Goal: Information Seeking & Learning: Learn about a topic

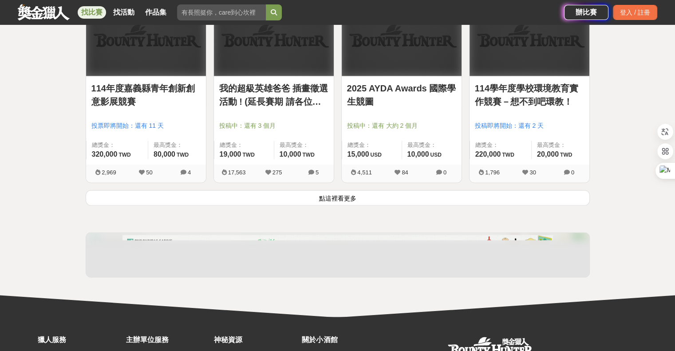
scroll to position [1154, 0]
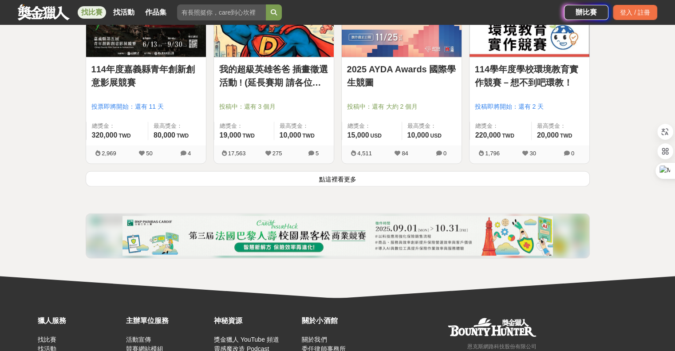
click at [377, 176] on button "點這裡看更多" at bounding box center [338, 179] width 504 height 16
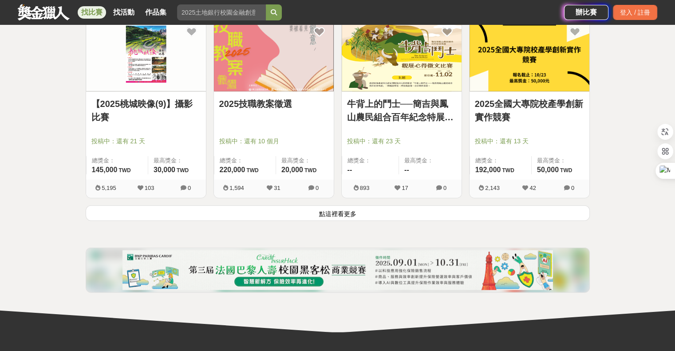
scroll to position [2264, 0]
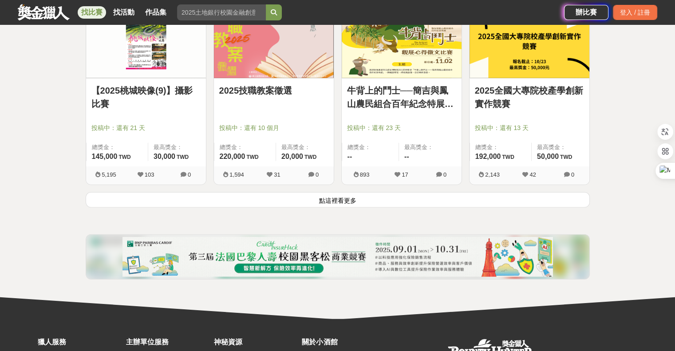
click at [384, 202] on button "點這裡看更多" at bounding box center [338, 200] width 504 height 16
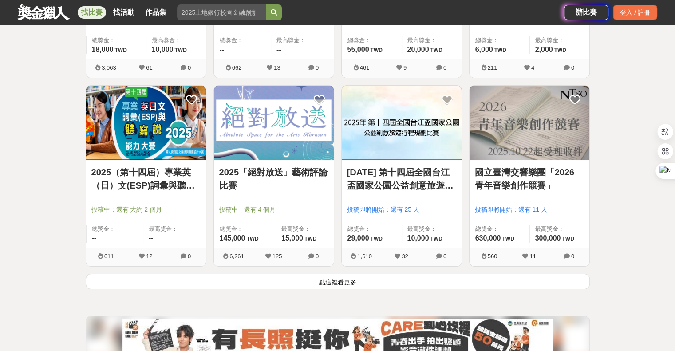
scroll to position [3329, 0]
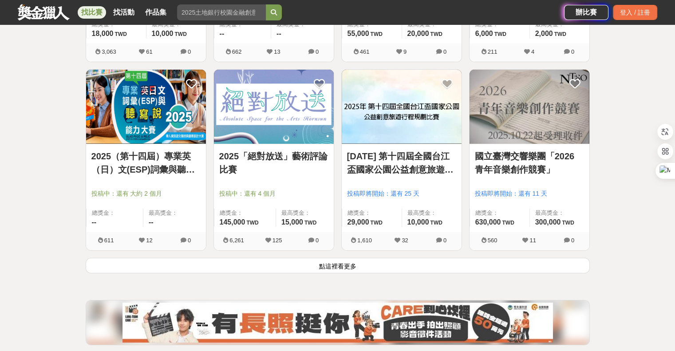
click at [337, 261] on button "點這裡看更多" at bounding box center [338, 266] width 504 height 16
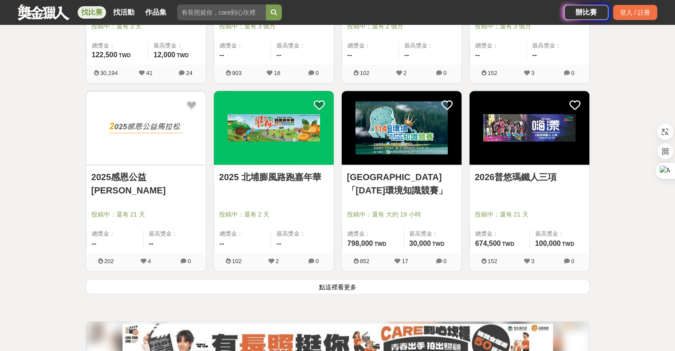
scroll to position [4572, 0]
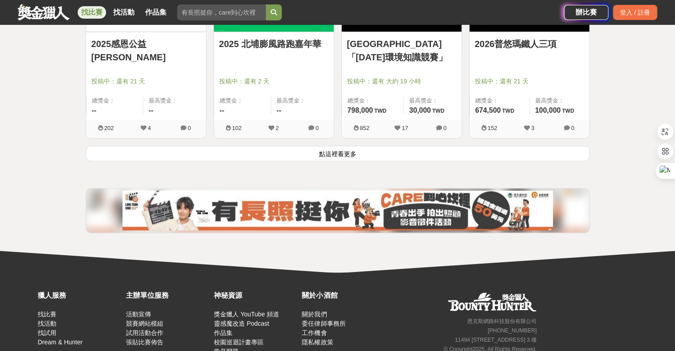
click at [372, 152] on button "點這裡看更多" at bounding box center [338, 154] width 504 height 16
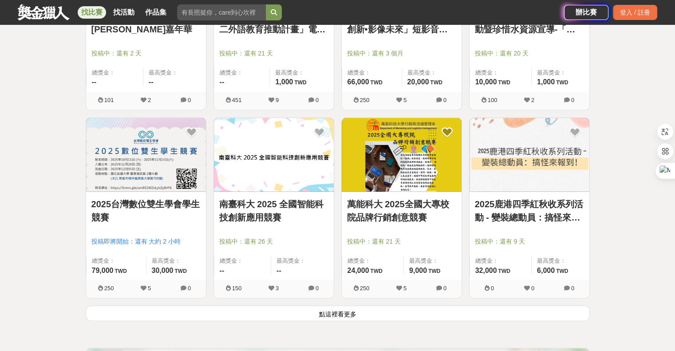
scroll to position [5549, 0]
